Goal: Task Accomplishment & Management: Use online tool/utility

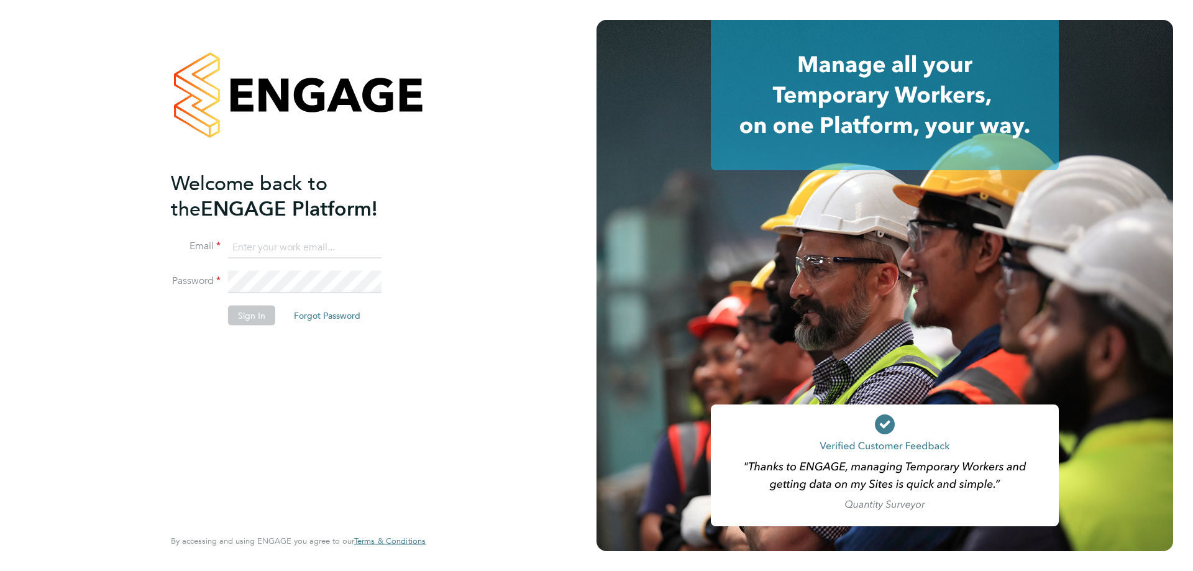
type input "[PERSON_NAME][EMAIL_ADDRESS][PERSON_NAME][DOMAIN_NAME]"
click at [273, 309] on button "Sign In" at bounding box center [251, 315] width 47 height 20
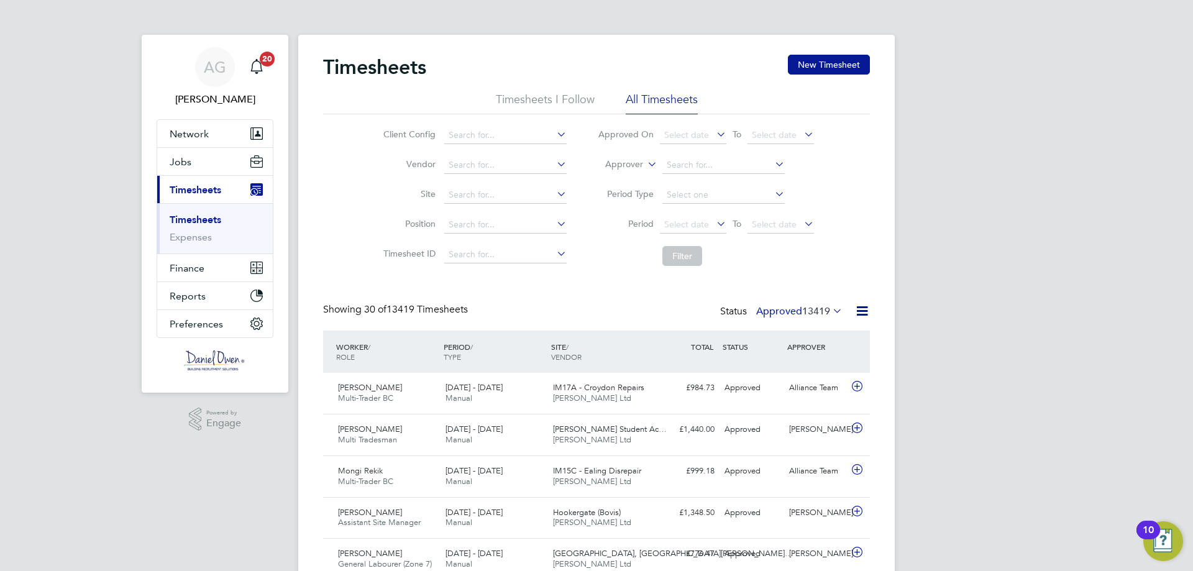
click at [625, 160] on label "Approver" at bounding box center [615, 164] width 56 height 12
click at [626, 178] on li "Worker" at bounding box center [613, 179] width 62 height 16
click at [701, 167] on input at bounding box center [723, 165] width 122 height 17
type input "[PERSON_NAME]"
click at [670, 246] on button "Filter" at bounding box center [682, 256] width 40 height 20
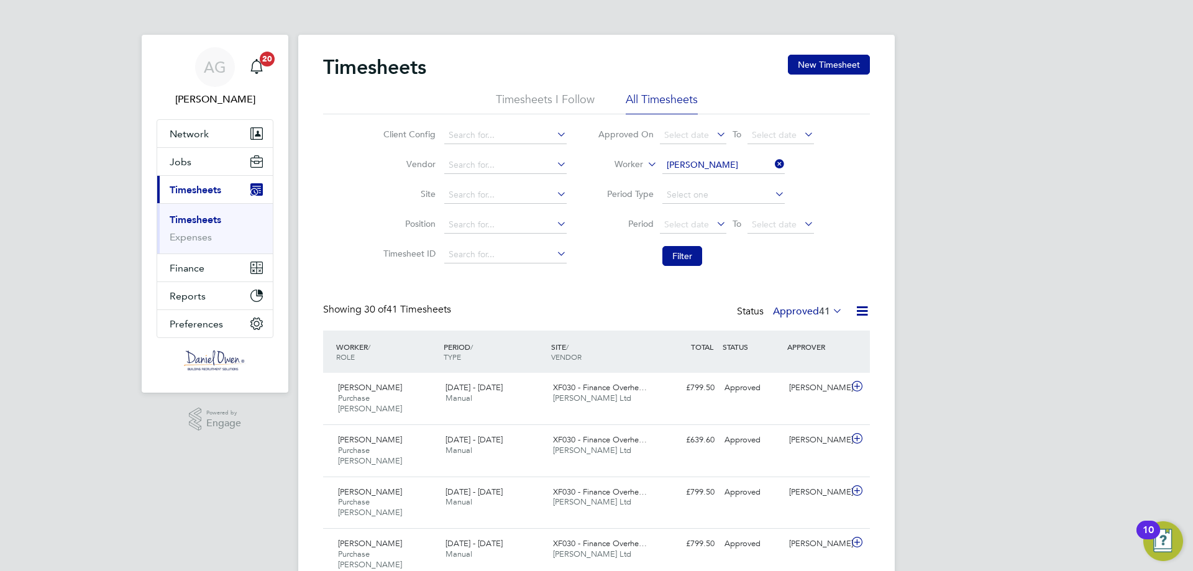
click at [783, 311] on label "Approved 41" at bounding box center [808, 311] width 70 height 12
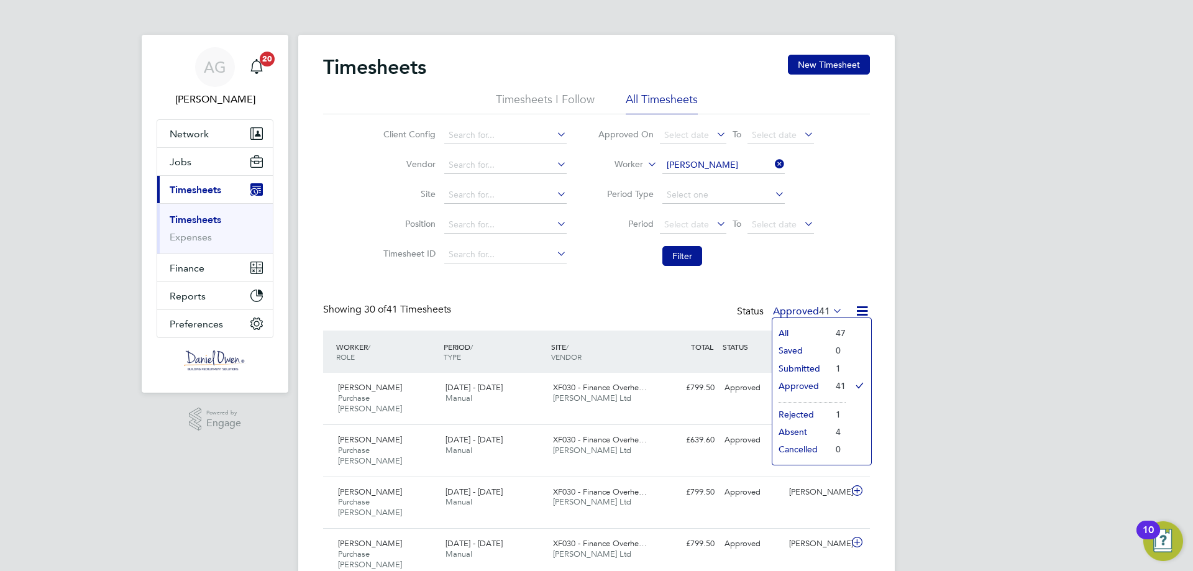
click at [797, 367] on li "Submitted" at bounding box center [800, 368] width 57 height 17
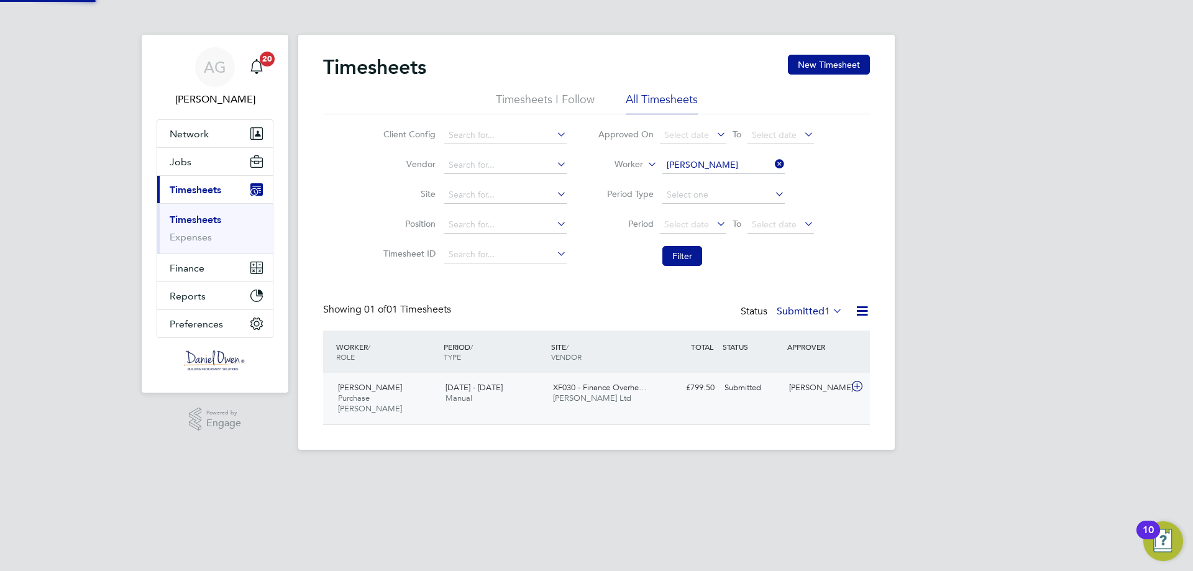
click at [588, 376] on div "Janel Hemmings-Forbes Purchase Ledger WC 20 - 26 Sep 2025 20 - 26 Sep 2025 Manu…" at bounding box center [596, 399] width 547 height 52
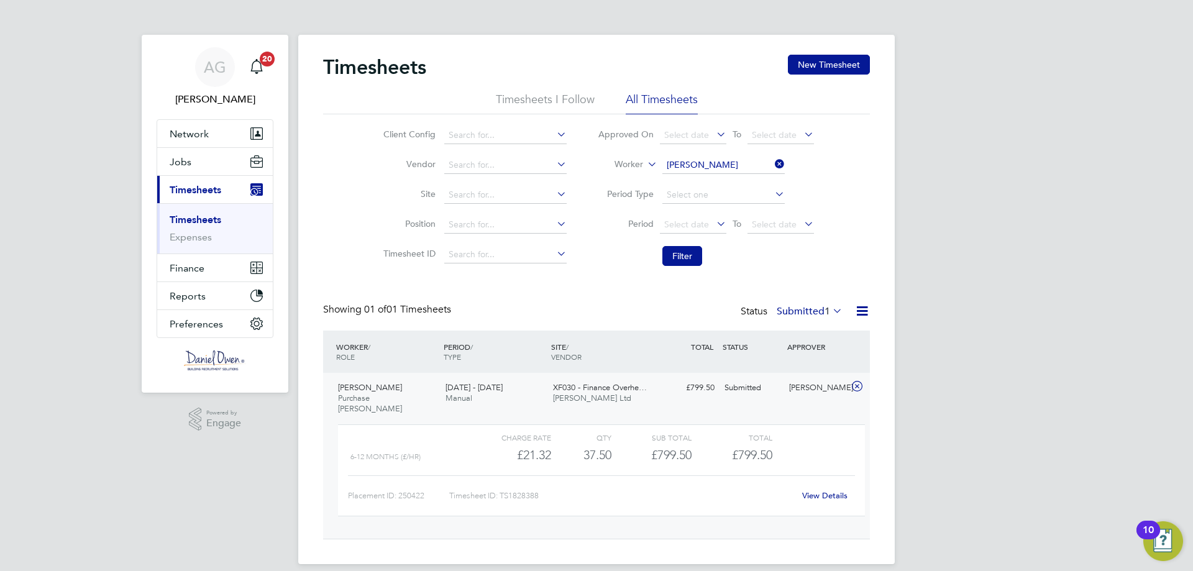
click at [772, 167] on icon at bounding box center [772, 163] width 0 height 17
